Goal: Information Seeking & Learning: Understand process/instructions

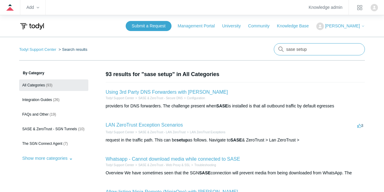
click at [300, 47] on input "sase setup" at bounding box center [319, 49] width 91 height 12
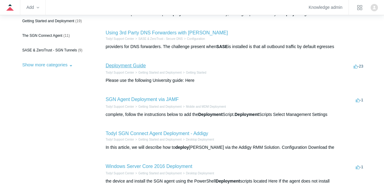
click at [128, 66] on link "Deployment Guide" at bounding box center [126, 65] width 40 height 5
